Goal: Check status: Check status

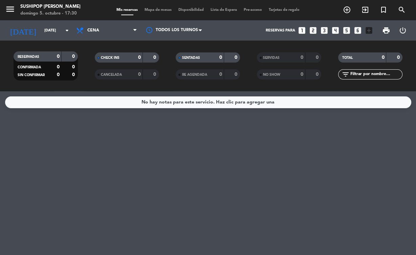
click at [66, 38] on div "[DATE] [DATE] arrow_drop_down" at bounding box center [39, 30] width 68 height 20
click at [66, 32] on icon "arrow_drop_down" at bounding box center [67, 30] width 8 height 8
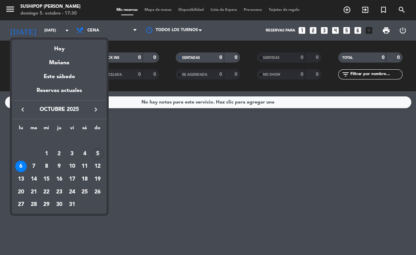
click at [78, 57] on div "Mañana" at bounding box center [59, 61] width 95 height 14
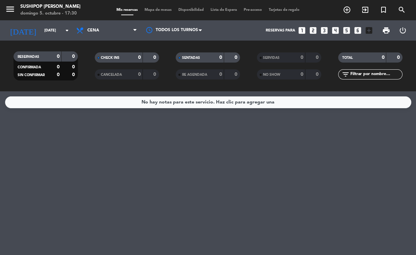
click at [67, 35] on input "[DATE]" at bounding box center [67, 30] width 52 height 11
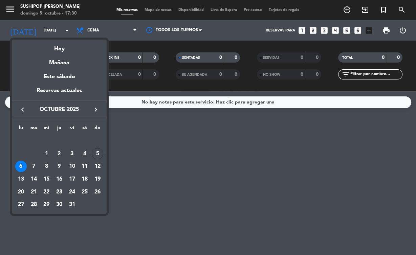
click at [87, 95] on div "Reservas actuales" at bounding box center [59, 93] width 95 height 14
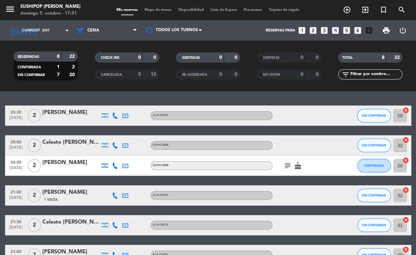
click at [65, 35] on input at bounding box center [67, 30] width 52 height 11
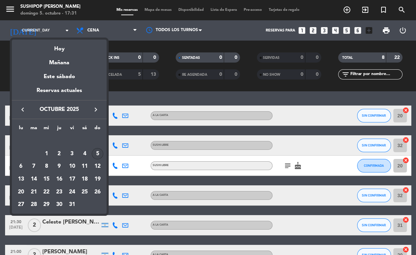
click at [79, 56] on div "Mañana" at bounding box center [59, 61] width 95 height 14
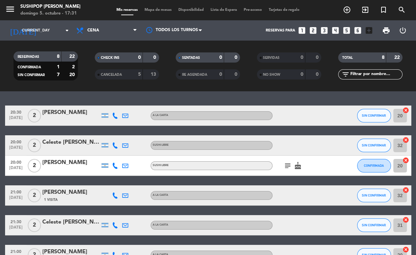
type input "[DATE]"
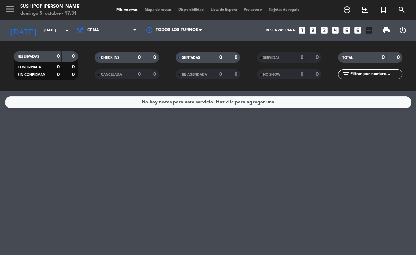
click at [67, 35] on input "[DATE]" at bounding box center [67, 30] width 52 height 11
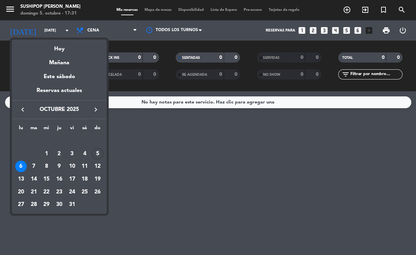
click at [154, 146] on div at bounding box center [208, 127] width 416 height 255
